Goal: Information Seeking & Learning: Learn about a topic

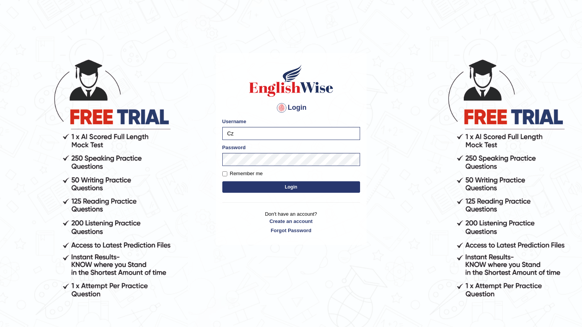
type input "C"
type input "Czana"
click at [233, 172] on label "Remember me" at bounding box center [242, 174] width 41 height 8
click at [227, 172] on input "Remember me" at bounding box center [224, 174] width 5 height 5
click at [233, 172] on label "Remember me" at bounding box center [242, 174] width 41 height 8
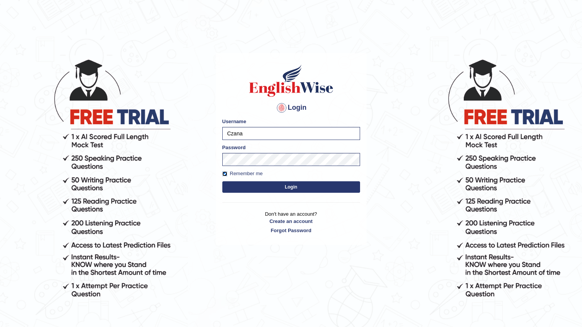
click at [227, 172] on input "Remember me" at bounding box center [224, 174] width 5 height 5
checkbox input "false"
click at [264, 185] on button "Login" at bounding box center [291, 187] width 138 height 11
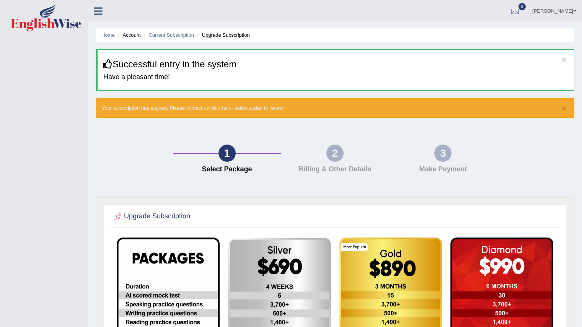
click at [558, 13] on link "Shrijana Kashichhwa" at bounding box center [555, 10] width 56 height 20
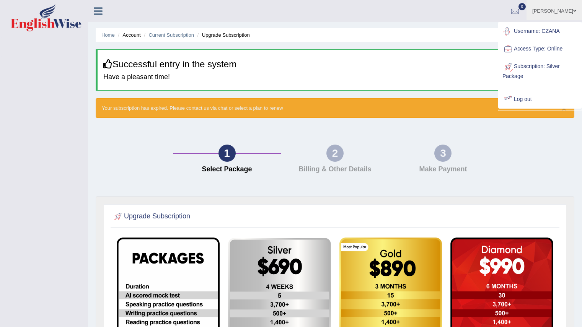
click at [520, 105] on link "Log out" at bounding box center [540, 100] width 83 height 18
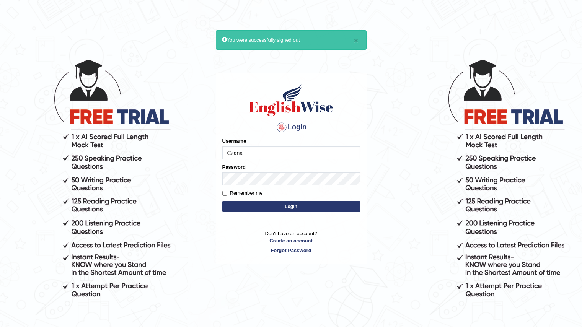
click at [272, 151] on input "Czana" at bounding box center [291, 153] width 138 height 13
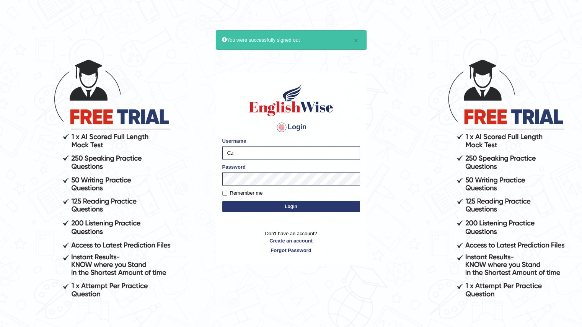
type input "C"
type input "0466232600"
click at [245, 203] on button "Login" at bounding box center [291, 206] width 138 height 11
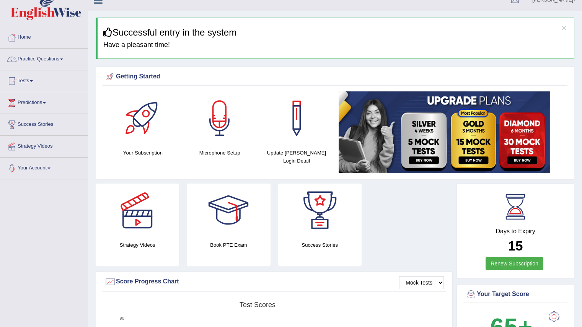
scroll to position [11, 0]
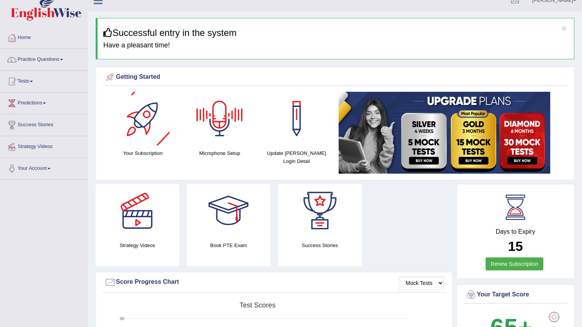
click at [135, 125] on div at bounding box center [143, 119] width 54 height 54
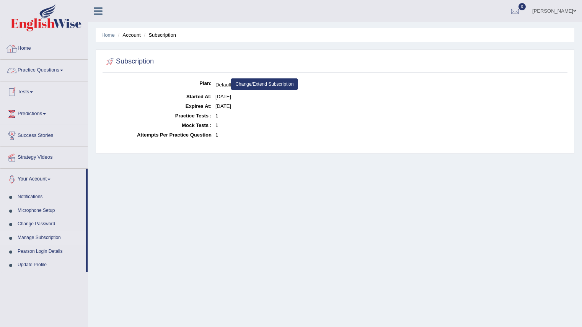
click at [34, 51] on link "Home" at bounding box center [43, 47] width 87 height 19
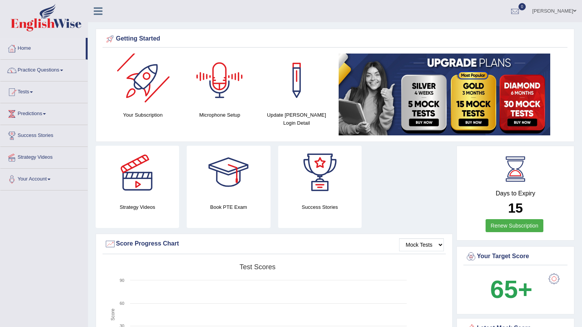
click at [142, 94] on div at bounding box center [143, 81] width 54 height 54
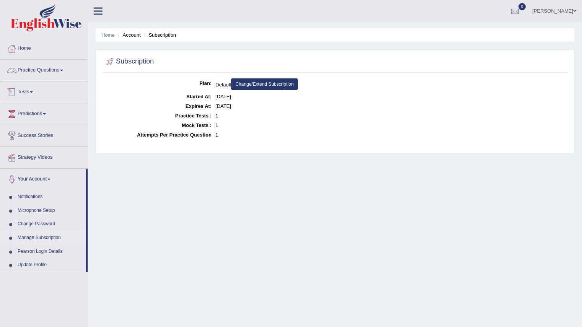
click at [33, 66] on link "Practice Questions" at bounding box center [43, 69] width 87 height 19
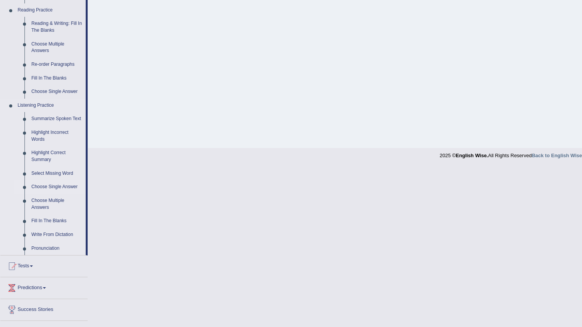
scroll to position [273, 0]
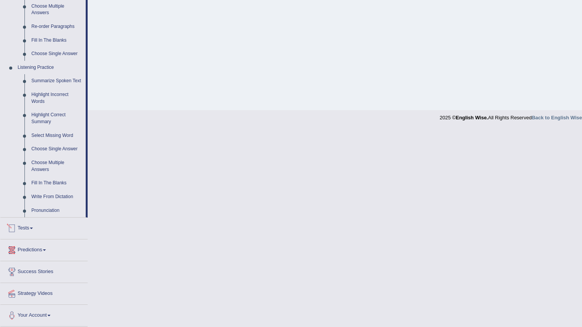
click at [31, 252] on link "Predictions" at bounding box center [43, 249] width 87 height 19
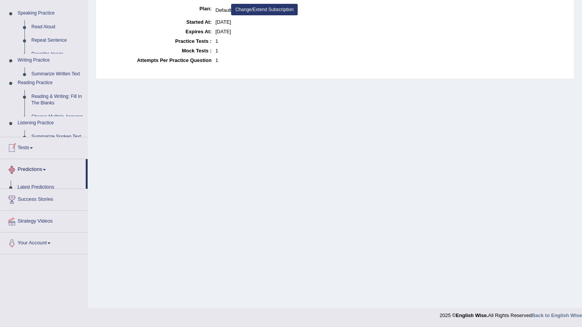
scroll to position [75, 0]
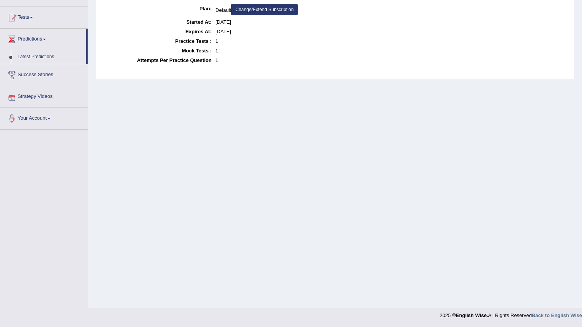
click at [46, 93] on link "Strategy Videos" at bounding box center [43, 95] width 87 height 19
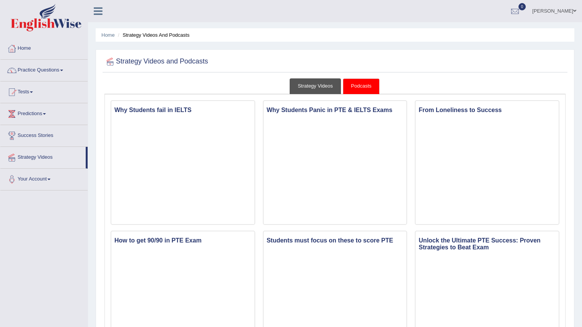
click at [311, 82] on link "Strategy Videos" at bounding box center [315, 87] width 51 height 16
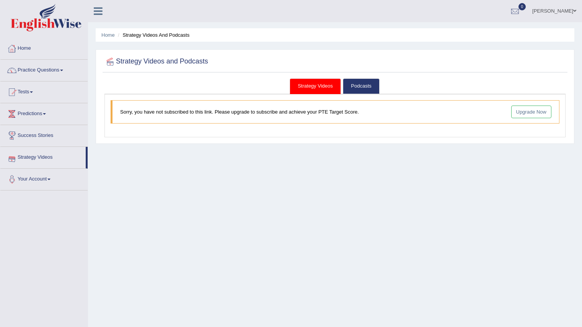
click at [8, 93] on div at bounding box center [11, 92] width 11 height 11
